Goal: Task Accomplishment & Management: Use online tool/utility

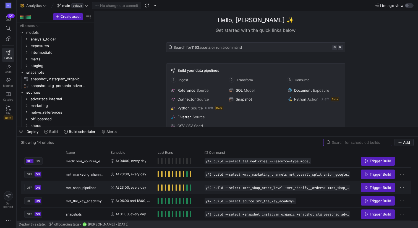
scroll to position [109, 0]
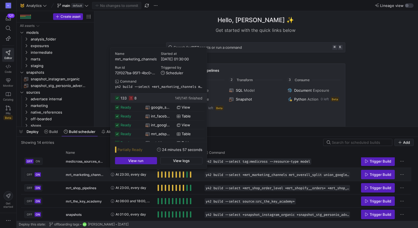
click at [159, 174] on span "Press SPACE to select this row." at bounding box center [158, 174] width 1 height 6
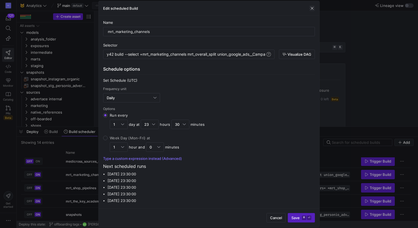
click at [315, 7] on button "button" at bounding box center [312, 9] width 6 height 6
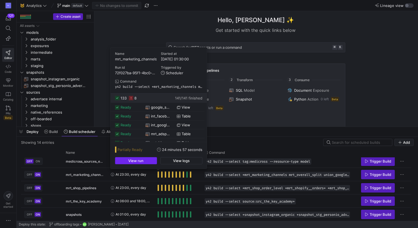
click at [151, 160] on span "button" at bounding box center [135, 160] width 41 height 7
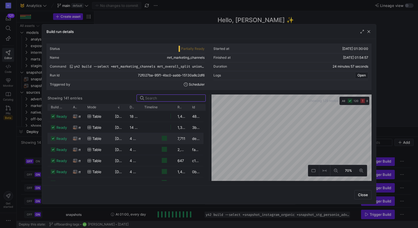
scroll to position [0, 0]
click at [54, 108] on span "Build status" at bounding box center [57, 107] width 12 height 4
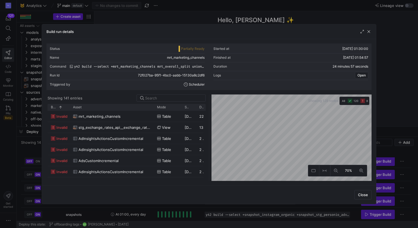
drag, startPoint x: 83, startPoint y: 107, endPoint x: 153, endPoint y: 102, distance: 69.9
click at [153, 102] on y42-list-view "Showing 141 entries Drag here to set row groups Drag here to set column labels …" at bounding box center [126, 137] width 160 height 86
click at [101, 117] on span "mrt_marketing_channels" at bounding box center [100, 116] width 42 height 11
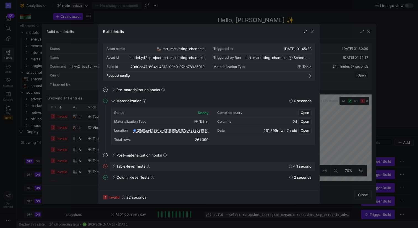
click at [110, 168] on div "Table-level Tests < 1 second" at bounding box center [212, 165] width 205 height 9
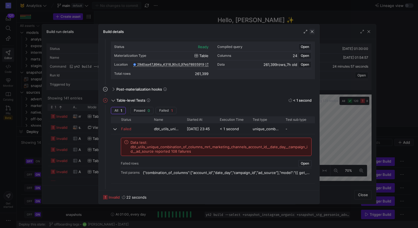
click at [312, 32] on span "button" at bounding box center [312, 32] width 6 height 6
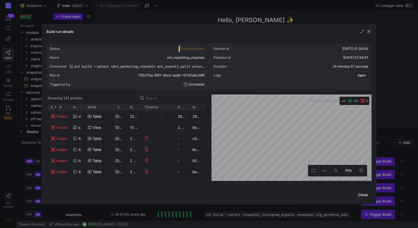
click at [368, 29] on span "button" at bounding box center [369, 32] width 6 height 6
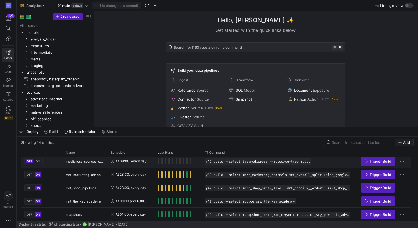
scroll to position [122, 0]
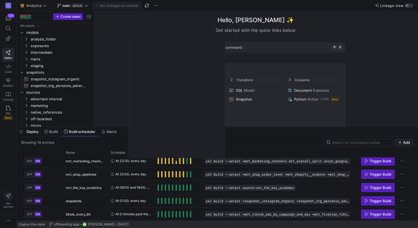
click at [158, 148] on div "Last Runs" at bounding box center [178, 152] width 40 height 9
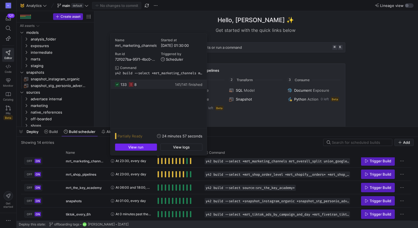
click at [149, 148] on span "button" at bounding box center [135, 146] width 41 height 7
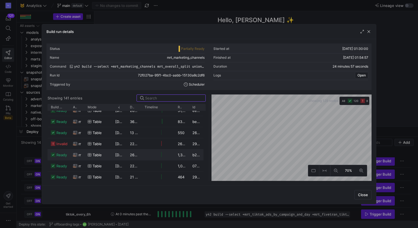
scroll to position [109, 0]
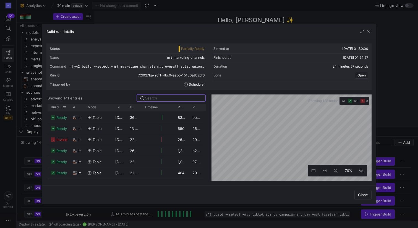
click at [60, 107] on span "Build status" at bounding box center [57, 107] width 12 height 4
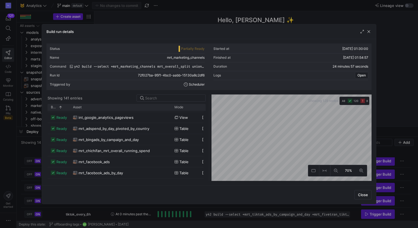
drag, startPoint x: 84, startPoint y: 108, endPoint x: 167, endPoint y: 111, distance: 83.5
click at [174, 111] on div "Build status 1 Asset Mode" at bounding box center [127, 142] width 158 height 77
click at [53, 106] on span "Build status" at bounding box center [54, 107] width 6 height 4
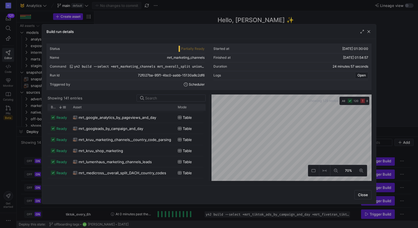
click at [53, 106] on span "Build status" at bounding box center [54, 107] width 6 height 4
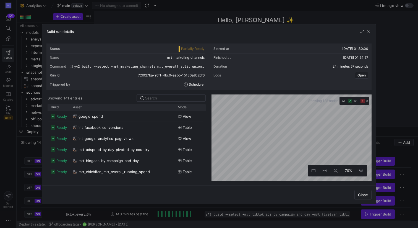
click at [54, 105] on span "Build status" at bounding box center [57, 107] width 12 height 4
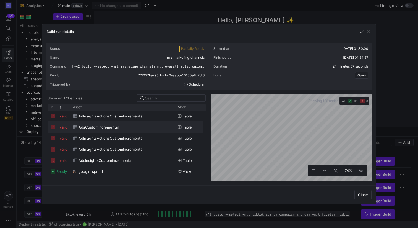
scroll to position [33, 0]
click at [370, 32] on span "button" at bounding box center [369, 32] width 6 height 6
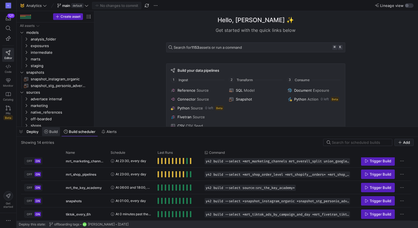
click at [51, 130] on span "Build" at bounding box center [53, 131] width 9 height 4
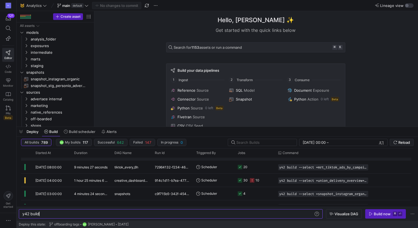
scroll to position [16, 0]
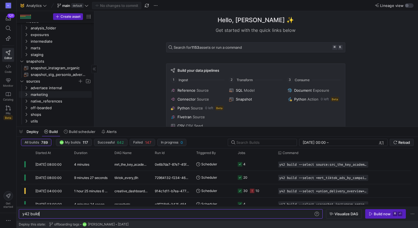
click at [43, 94] on span "marketing" at bounding box center [61, 94] width 60 height 6
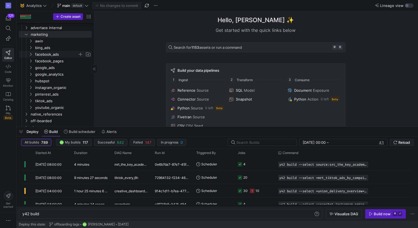
click at [29, 54] on icon "Press SPACE to select this row." at bounding box center [31, 54] width 4 height 3
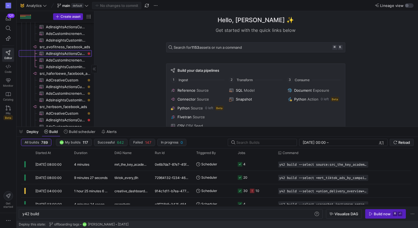
click at [54, 53] on span "AdInsightsActionsCustomIncremental​​​​​​​​​" at bounding box center [66, 53] width 40 height 6
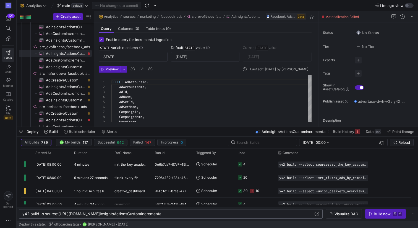
click at [194, 216] on div "y42 build -s source:[URL][DOMAIN_NAME] InsightsActionsCustomIncremental y42 bui…" at bounding box center [171, 213] width 304 height 9
click at [192, 215] on div "y42 build -s source:[URL][DOMAIN_NAME] InsightsActionsCustomIncremental" at bounding box center [167, 213] width 291 height 4
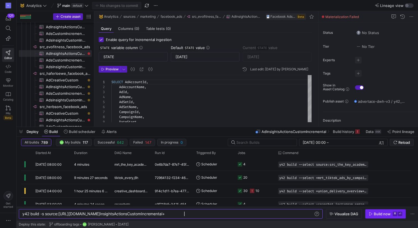
type textarea "y42 build -s source:src_evofitness_facebook_ads.AdInsightsActionsCustomIncremen…"
click at [372, 213] on icon "button" at bounding box center [370, 213] width 3 height 3
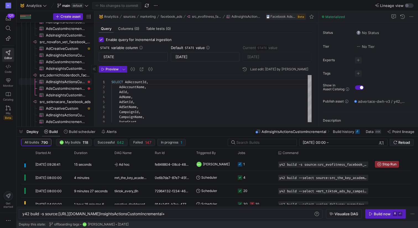
click at [71, 82] on span "AdInsightsActionsCustomIncremental​​​​​​​​​" at bounding box center [66, 82] width 40 height 6
type input "[DATE]"
click at [76, 132] on span "Build scheduler" at bounding box center [82, 131] width 27 height 4
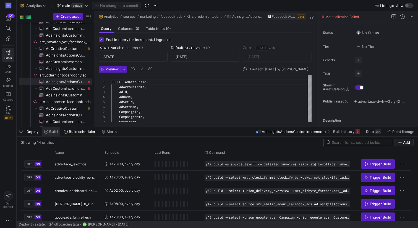
click at [53, 132] on span "Build" at bounding box center [53, 131] width 9 height 4
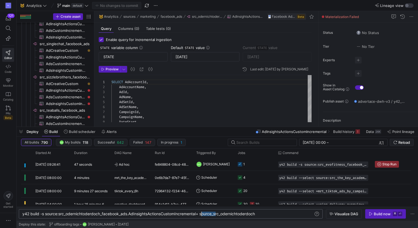
drag, startPoint x: 216, startPoint y: 214, endPoint x: 202, endPoint y: 214, distance: 14.4
click at [202, 214] on div "y42 build -s source:src_odernichtoderdoch_facebook _ads.AdInsightsActionsCustom…" at bounding box center [167, 213] width 291 height 4
click at [246, 214] on div "y42 build -s source:src_odernichtoderdoch_facebook _ads.AdInsightsActionsCustom…" at bounding box center [167, 213] width 291 height 4
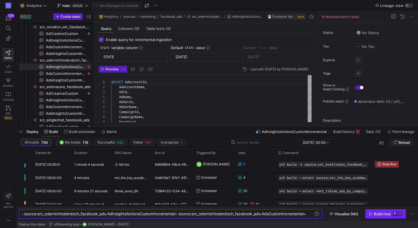
type textarea "y42 build -s source:src_odernichtoderdoch_facebook_ads.AdInsightsActionsCustomI…"
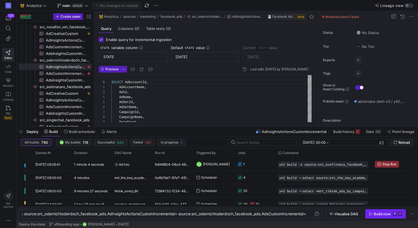
click at [378, 214] on div "Build now" at bounding box center [382, 213] width 17 height 4
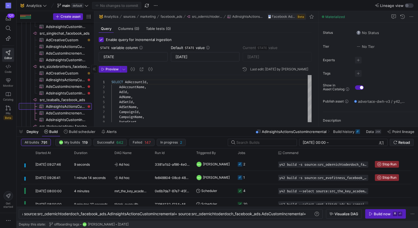
click at [65, 108] on span "AdInsightsActionsCustomIncremental​​​​​​​​​" at bounding box center [66, 106] width 40 height 6
type input "[DATE]"
type textarea "SELECT AdAccountId, AdAccountName, AdId, AdName, AdSetId, AdSetName, CampaignId…"
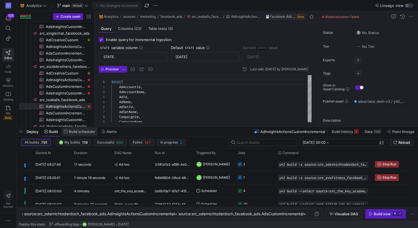
click at [84, 131] on span "Build scheduler" at bounding box center [82, 131] width 27 height 4
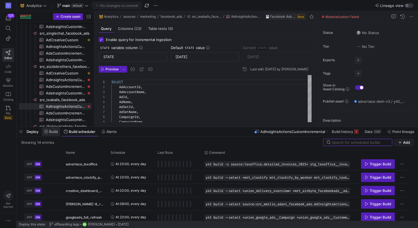
click at [50, 133] on span "Build" at bounding box center [53, 131] width 9 height 4
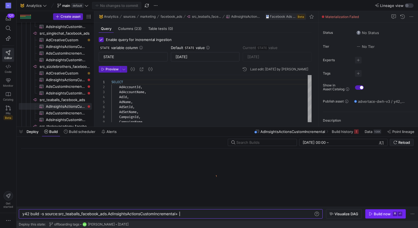
type textarea "y42 build -s source:src_teaballs_facebook_ads.AdInsightsActionsCustomIncrementa…"
click at [380, 215] on div "Build now" at bounding box center [382, 213] width 17 height 4
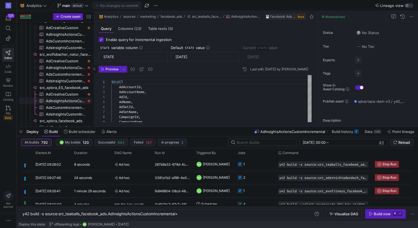
click at [79, 102] on span "AdInsightsActionsCustomIncremental​​​​​​​​​" at bounding box center [66, 101] width 40 height 6
type input "[DATE]"
type textarea "SELECT AdAccountId, AdAccountName, AdId, AdName, AdSetId, AdSetName, CampaignId…"
click at [77, 132] on span "Build scheduler" at bounding box center [82, 131] width 27 height 4
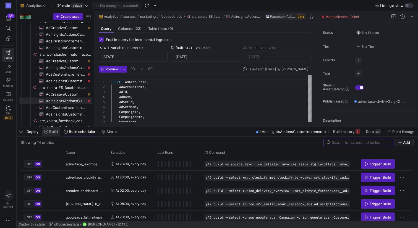
click at [50, 133] on span "Build" at bounding box center [53, 131] width 9 height 4
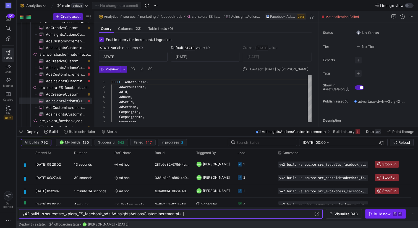
type textarea "y42 build -s source:src_xplora_ES_facebook_ads.AdInsightsActionsCustomIncrement…"
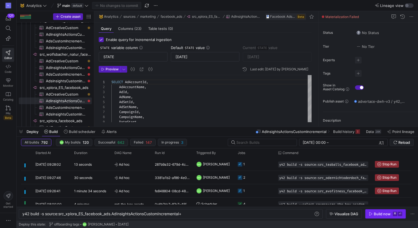
click at [373, 215] on span "Build now ⌘ ⏎" at bounding box center [385, 213] width 33 height 4
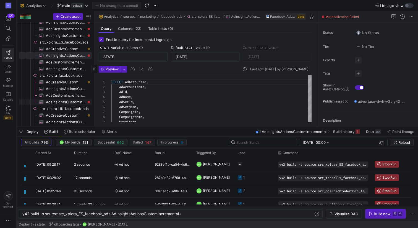
click at [74, 101] on span "AdsInsightsCustomIncremental​​​​​​​​​" at bounding box center [66, 102] width 40 height 6
type textarea "SELECT AdAccountId, AdAccountName, AdId, AdName, AdSetId, AdSetName, CampaignId…"
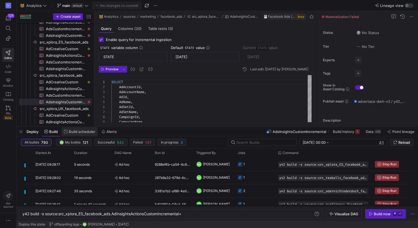
click at [80, 135] on span at bounding box center [80, 131] width 36 height 9
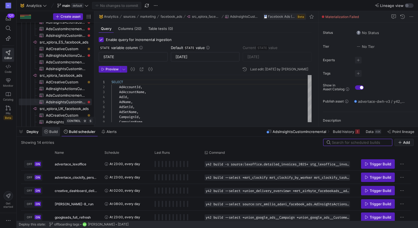
click at [51, 133] on span "Build" at bounding box center [53, 131] width 9 height 4
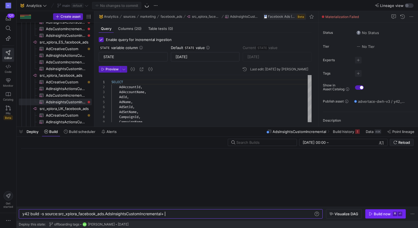
type textarea "y42 build -s source:src_xplora_facebook_ads.AdsInsightsCustomIncremental+"
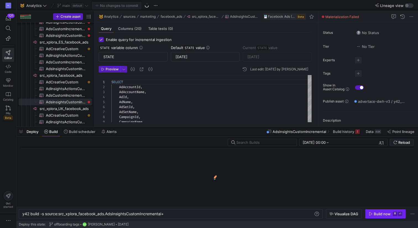
click at [377, 214] on div "Build now" at bounding box center [382, 213] width 17 height 4
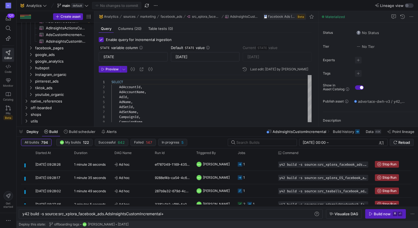
type input "[DATE]"
